Goal: Navigation & Orientation: Find specific page/section

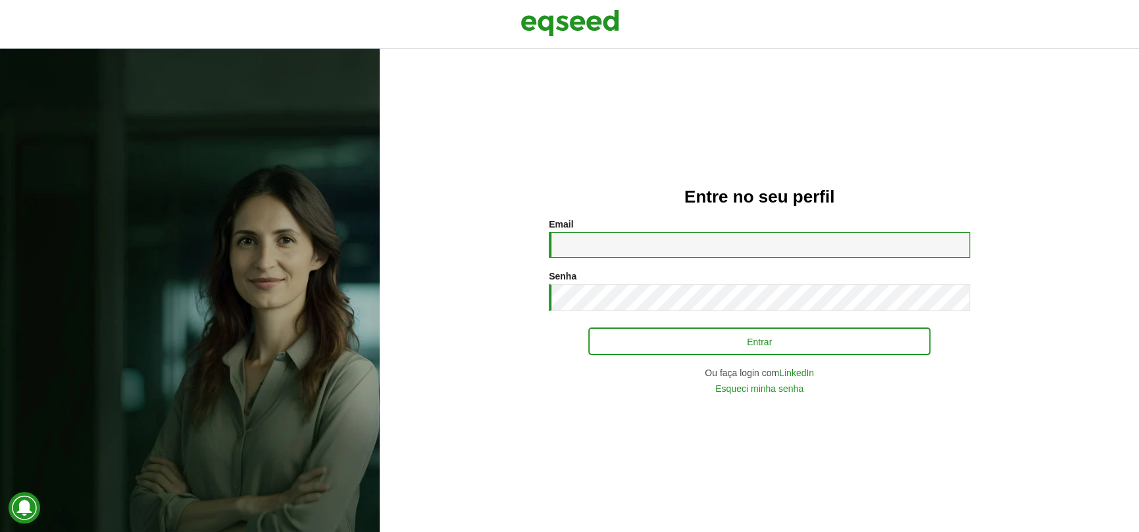
type input "**********"
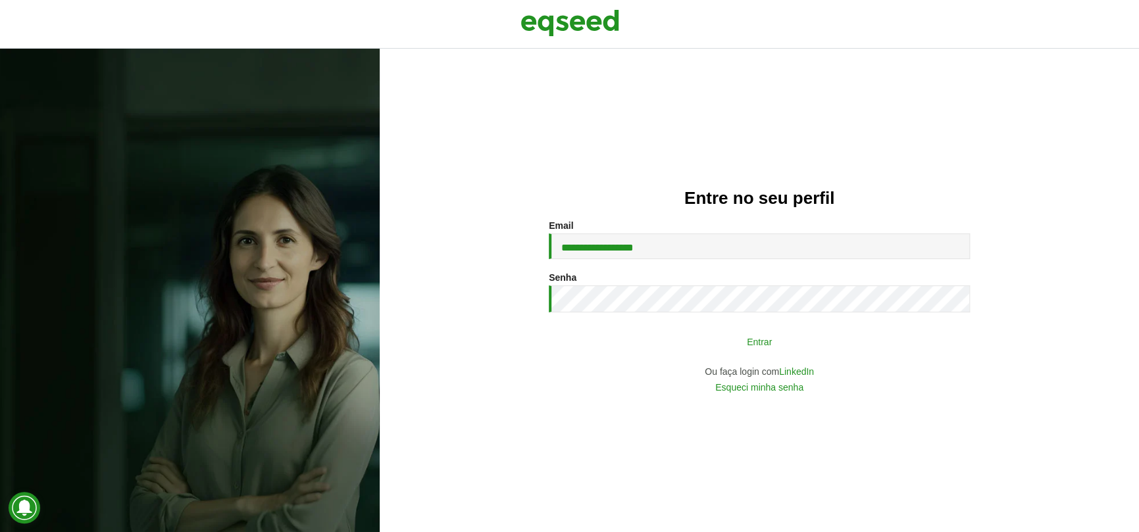
click at [785, 341] on button "Entrar" at bounding box center [759, 341] width 342 height 25
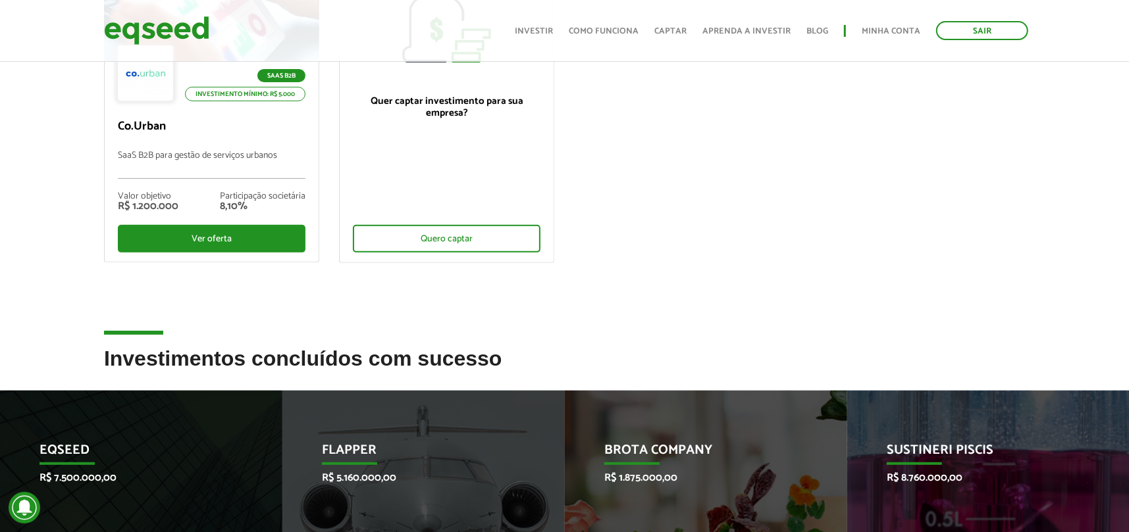
scroll to position [329, 0]
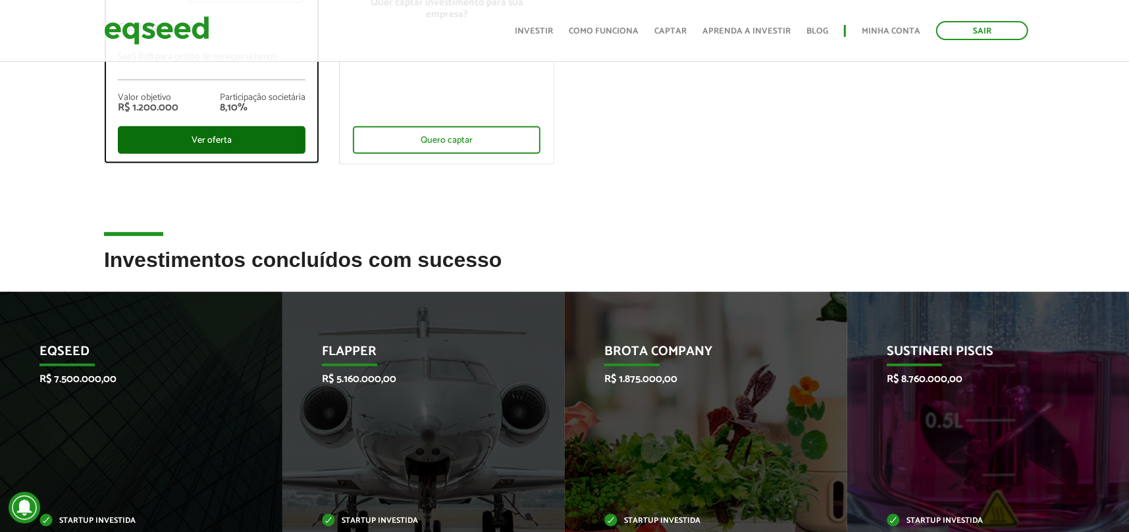
click at [230, 141] on div "Ver oferta" at bounding box center [212, 140] width 188 height 28
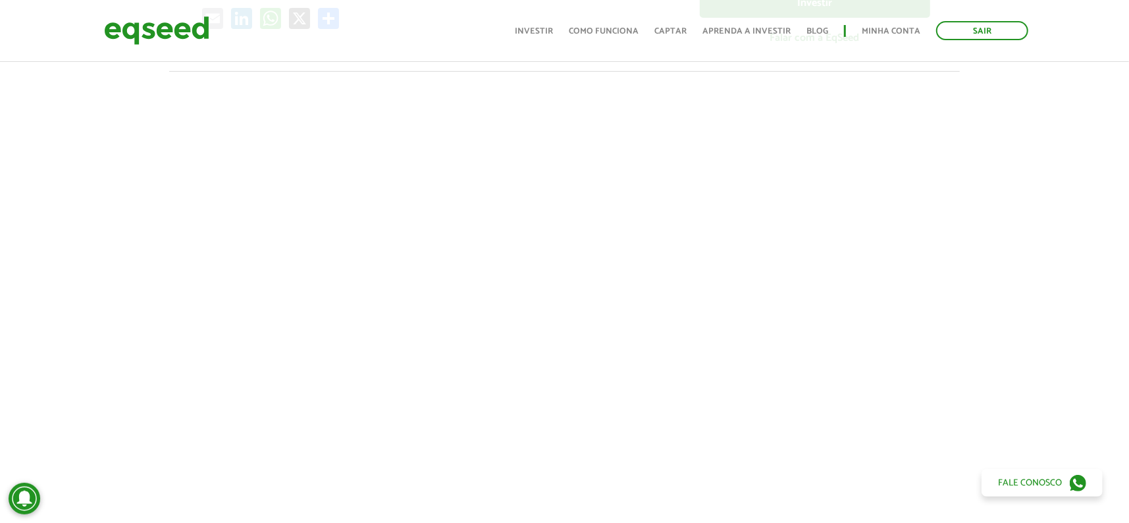
scroll to position [402, 0]
click at [885, 34] on link "Minha conta" at bounding box center [890, 31] width 59 height 9
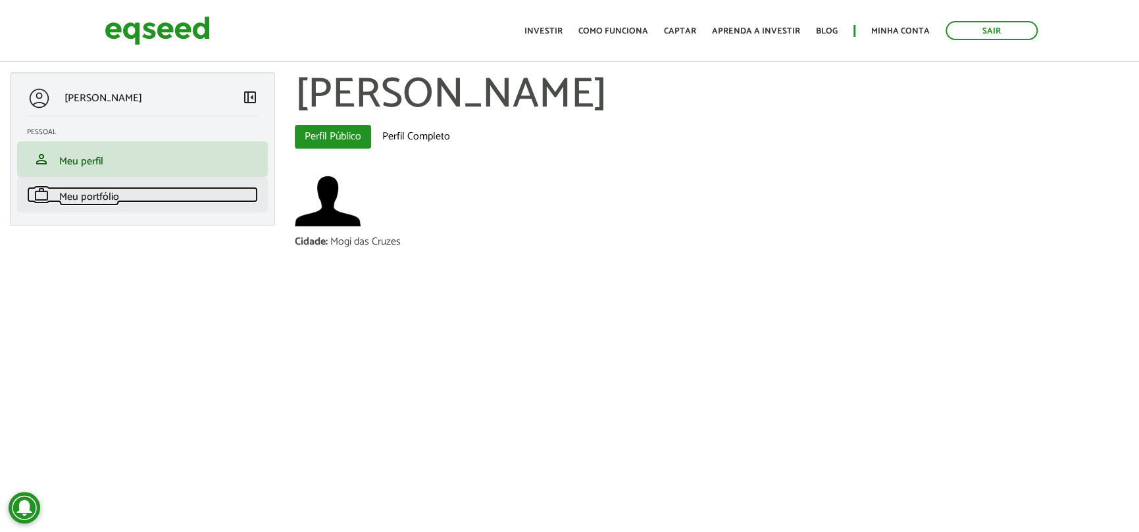
click at [89, 198] on span "Meu portfólio" at bounding box center [89, 197] width 60 height 18
